Goal: Information Seeking & Learning: Check status

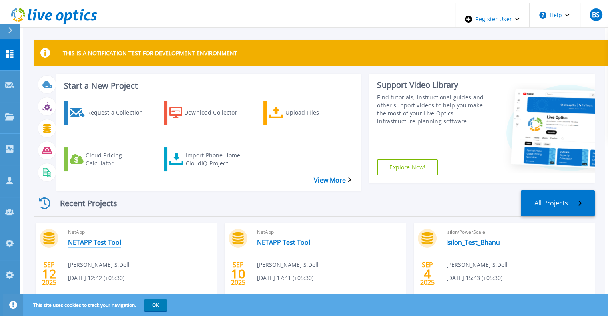
click at [80, 239] on link "NETAPP Test Tool" at bounding box center [94, 243] width 53 height 8
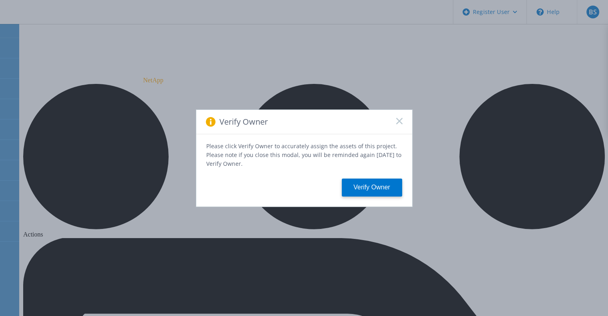
click at [399, 124] on icon at bounding box center [399, 121] width 6 height 6
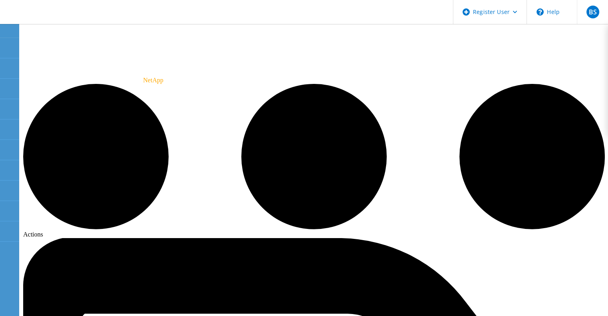
click at [4, 44] on use at bounding box center [4, 44] width 0 height 0
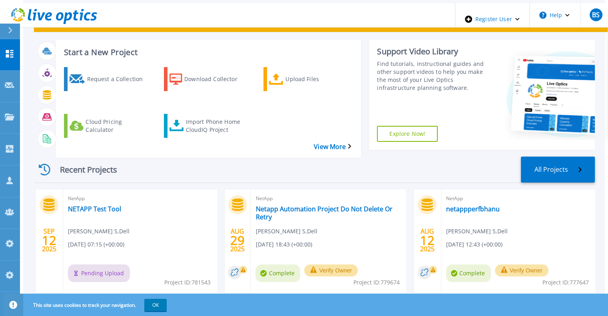
scroll to position [34, 0]
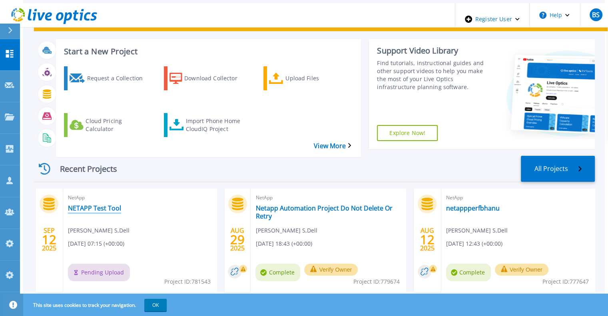
click at [80, 204] on link "NETAPP Test Tool" at bounding box center [94, 208] width 53 height 8
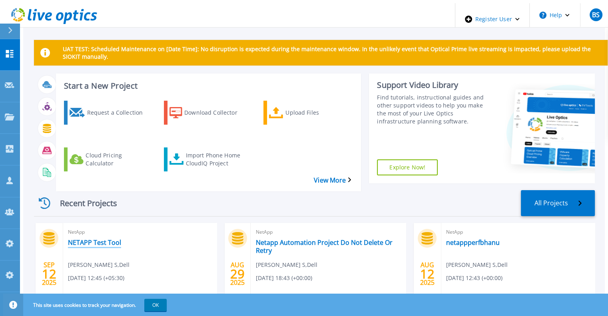
click at [91, 239] on link "NETAPP Test Tool" at bounding box center [94, 243] width 53 height 8
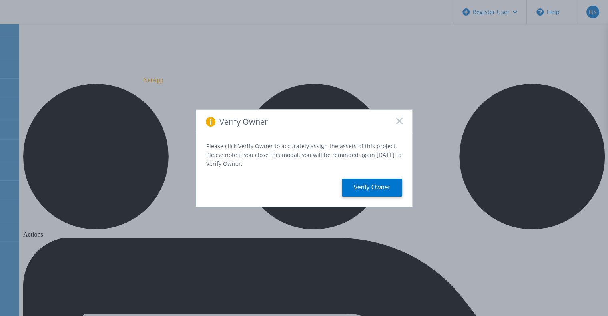
click at [401, 120] on rect at bounding box center [399, 121] width 7 height 7
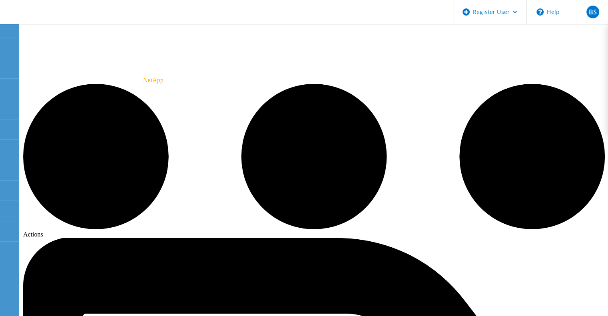
click at [7, 90] on icon at bounding box center [9, 89] width 10 height 8
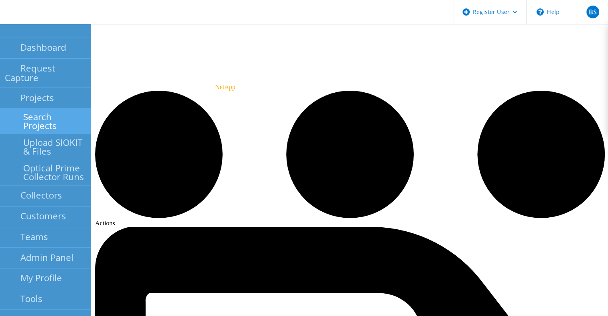
click at [35, 112] on link "Search Projects" at bounding box center [45, 122] width 91 height 26
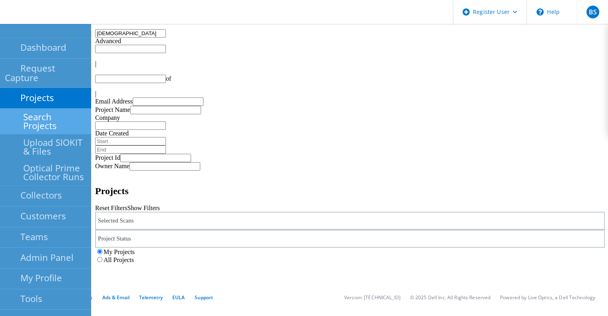
type input "1"
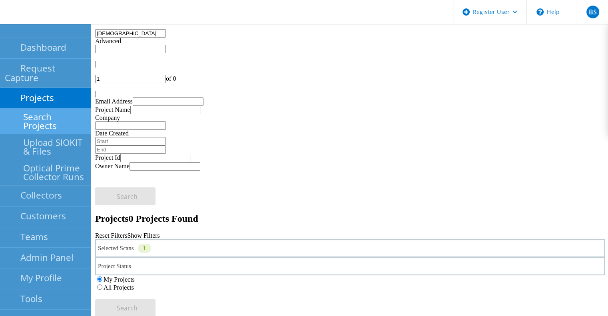
click at [166, 38] on input "[DEMOGRAPHIC_DATA]" at bounding box center [130, 33] width 71 height 8
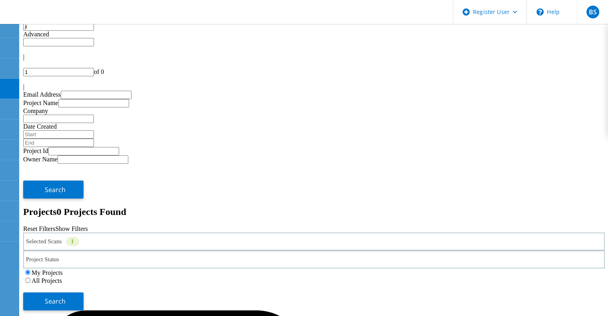
type input "j"
click at [62, 277] on label "All Projects" at bounding box center [47, 280] width 30 height 7
click at [30, 278] on input "All Projects" at bounding box center [27, 280] width 5 height 5
click at [84, 293] on button "Search" at bounding box center [53, 302] width 60 height 18
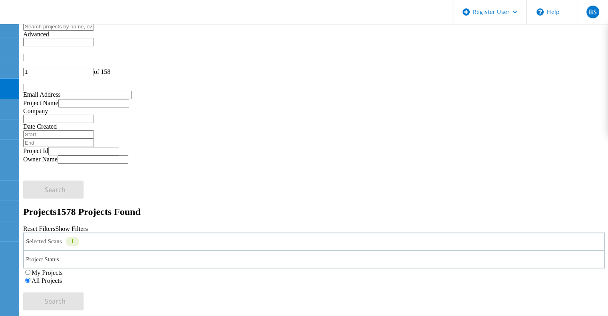
click at [158, 233] on div "Selected Scans 1" at bounding box center [314, 242] width 582 height 18
click at [263, 207] on div "Projects 1578 Projects Found" at bounding box center [314, 212] width 582 height 11
